Goal: Find specific page/section: Find specific page/section

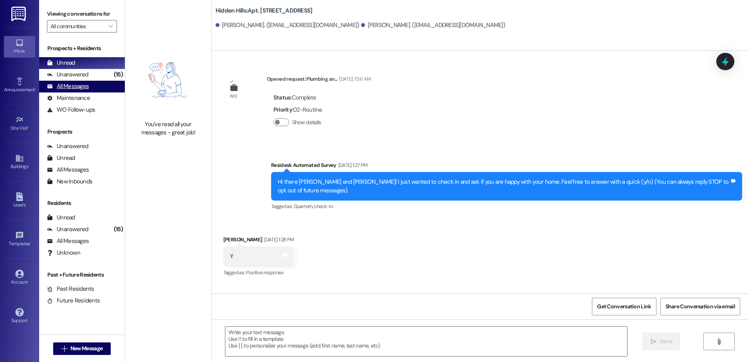
scroll to position [13911, 0]
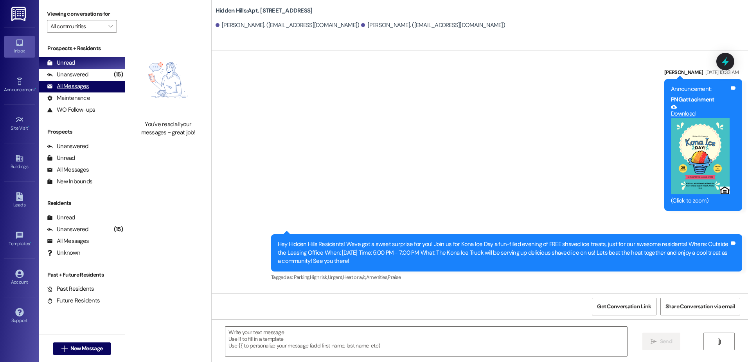
click at [71, 83] on div "All Messages" at bounding box center [68, 86] width 42 height 8
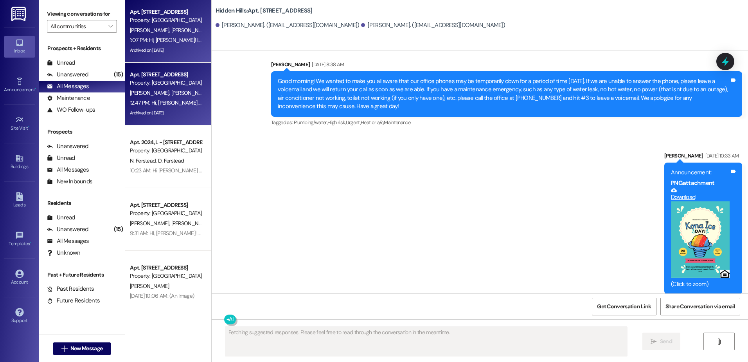
click at [135, 97] on div "[PERSON_NAME] [PERSON_NAME]" at bounding box center [166, 93] width 74 height 10
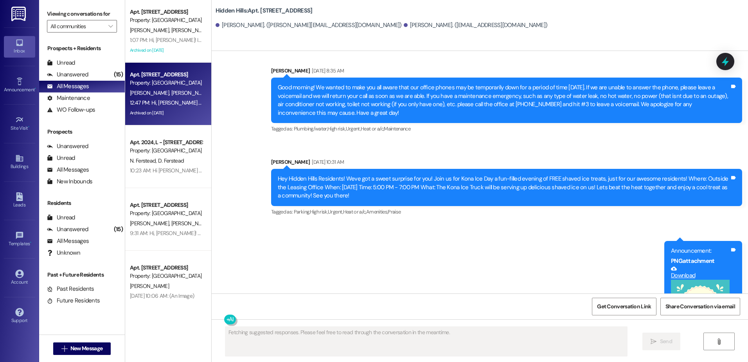
scroll to position [11137, 0]
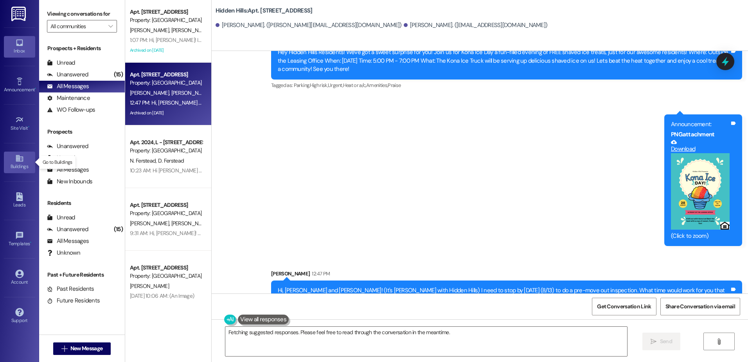
click at [20, 165] on div "Buildings" at bounding box center [19, 166] width 39 height 8
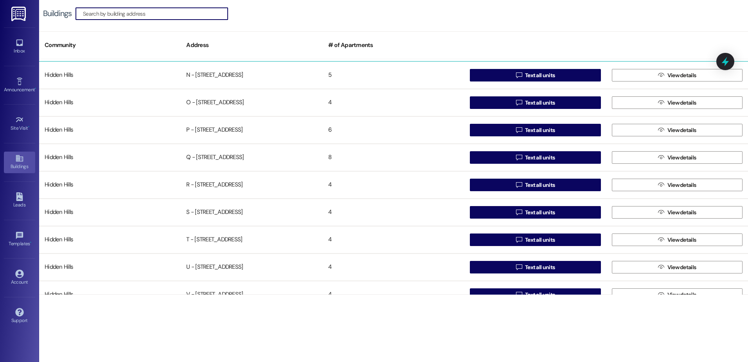
scroll to position [509, 0]
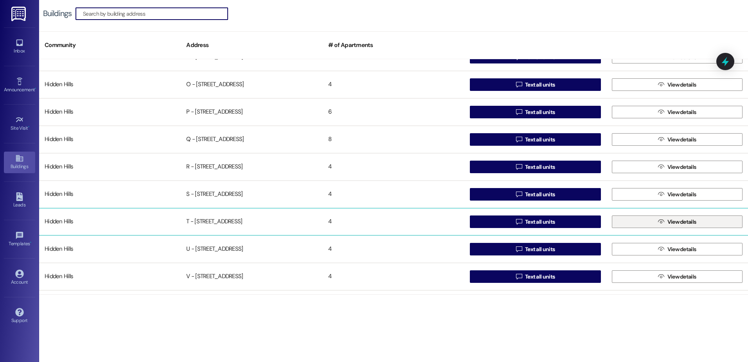
click at [643, 224] on button " View details" at bounding box center [677, 221] width 131 height 13
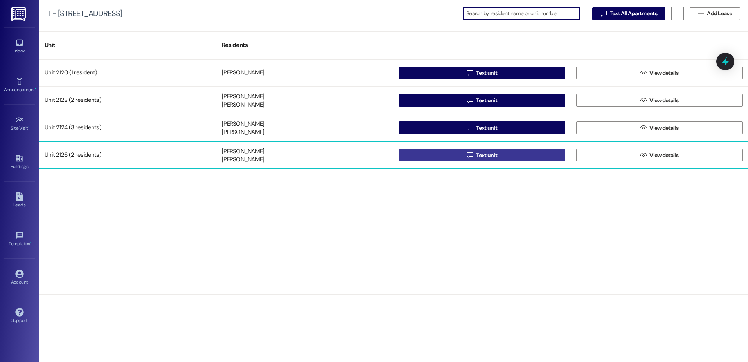
click at [455, 155] on button " Text unit" at bounding box center [482, 155] width 166 height 13
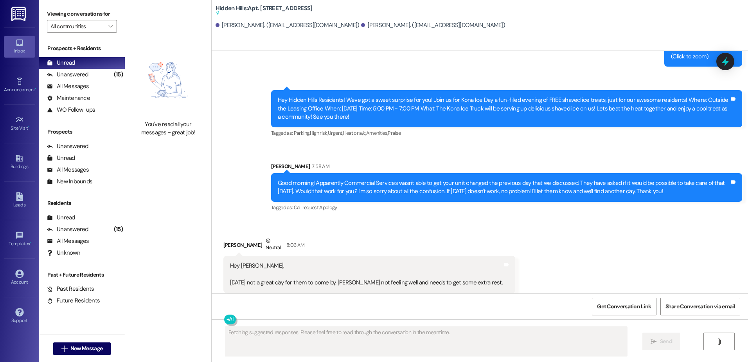
scroll to position [5954, 0]
